Goal: Transaction & Acquisition: Obtain resource

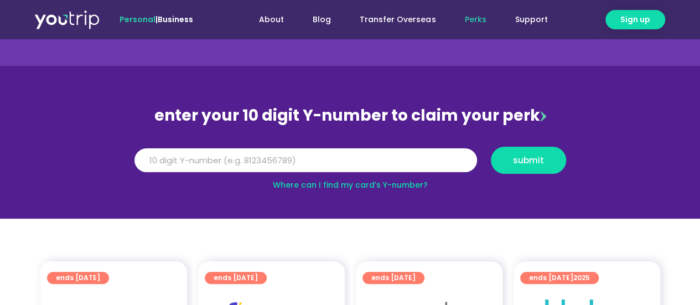
scroll to position [55, 0]
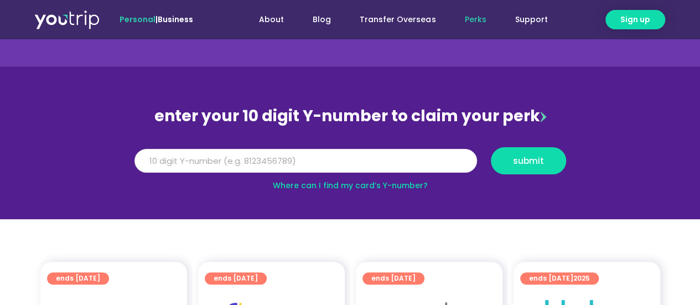
click at [389, 162] on input "Y Number" at bounding box center [305, 161] width 342 height 24
click at [172, 159] on input "8193194958" at bounding box center [305, 161] width 342 height 24
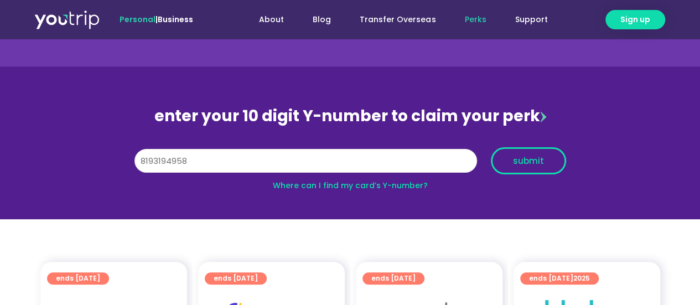
type input "8193194958"
click at [505, 152] on button "submit" at bounding box center [528, 160] width 75 height 27
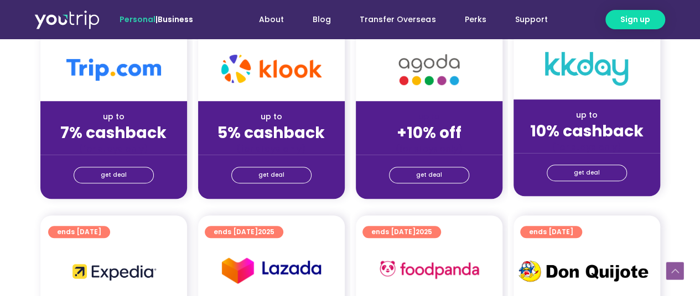
scroll to position [332, 0]
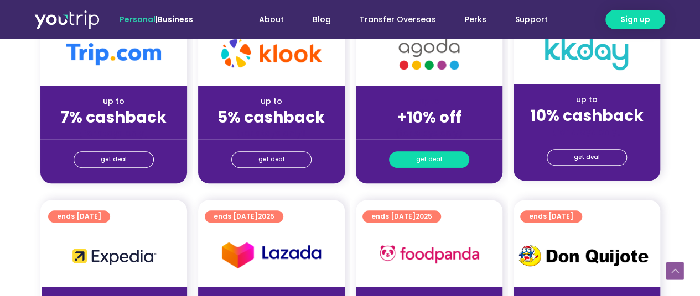
click at [427, 165] on span "get deal" at bounding box center [429, 159] width 26 height 15
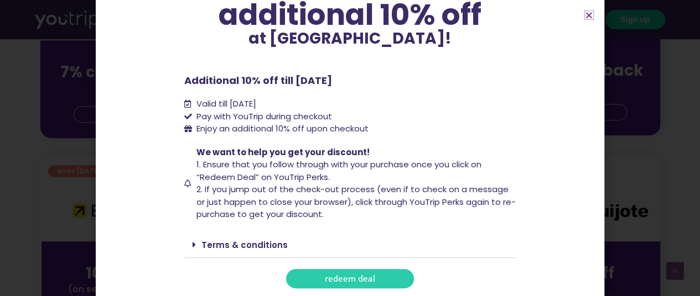
scroll to position [424, 0]
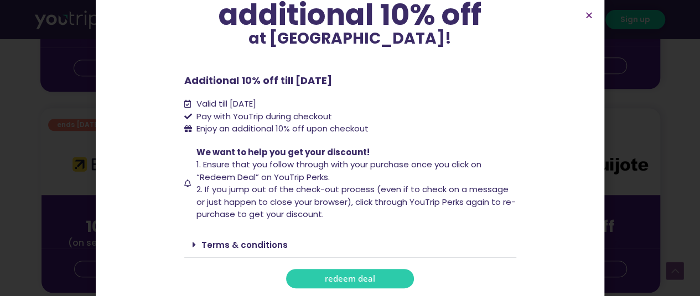
click at [347, 280] on span "redeem deal" at bounding box center [350, 279] width 50 height 8
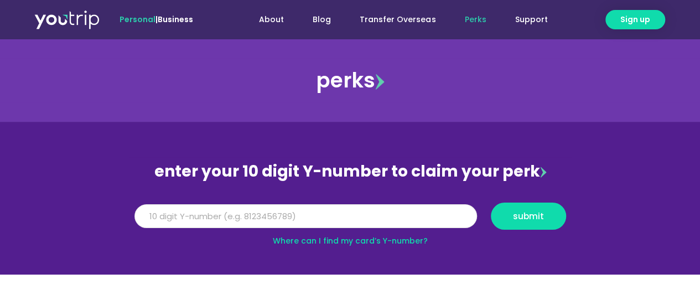
click at [187, 216] on input "Y Number" at bounding box center [305, 216] width 342 height 24
paste input "8193194958"
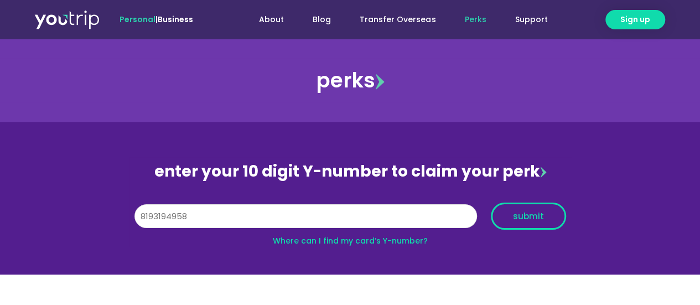
type input "8193194958"
click at [521, 213] on span "submit" at bounding box center [528, 216] width 31 height 8
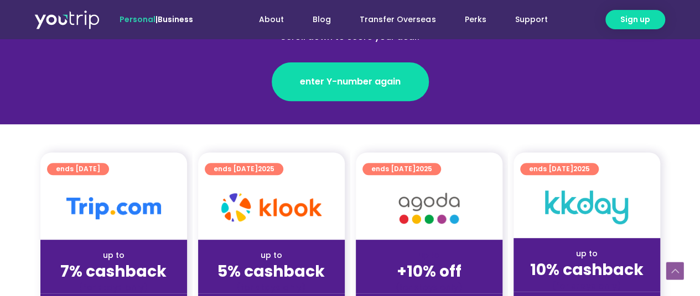
scroll to position [184, 0]
